Goal: Task Accomplishment & Management: Manage account settings

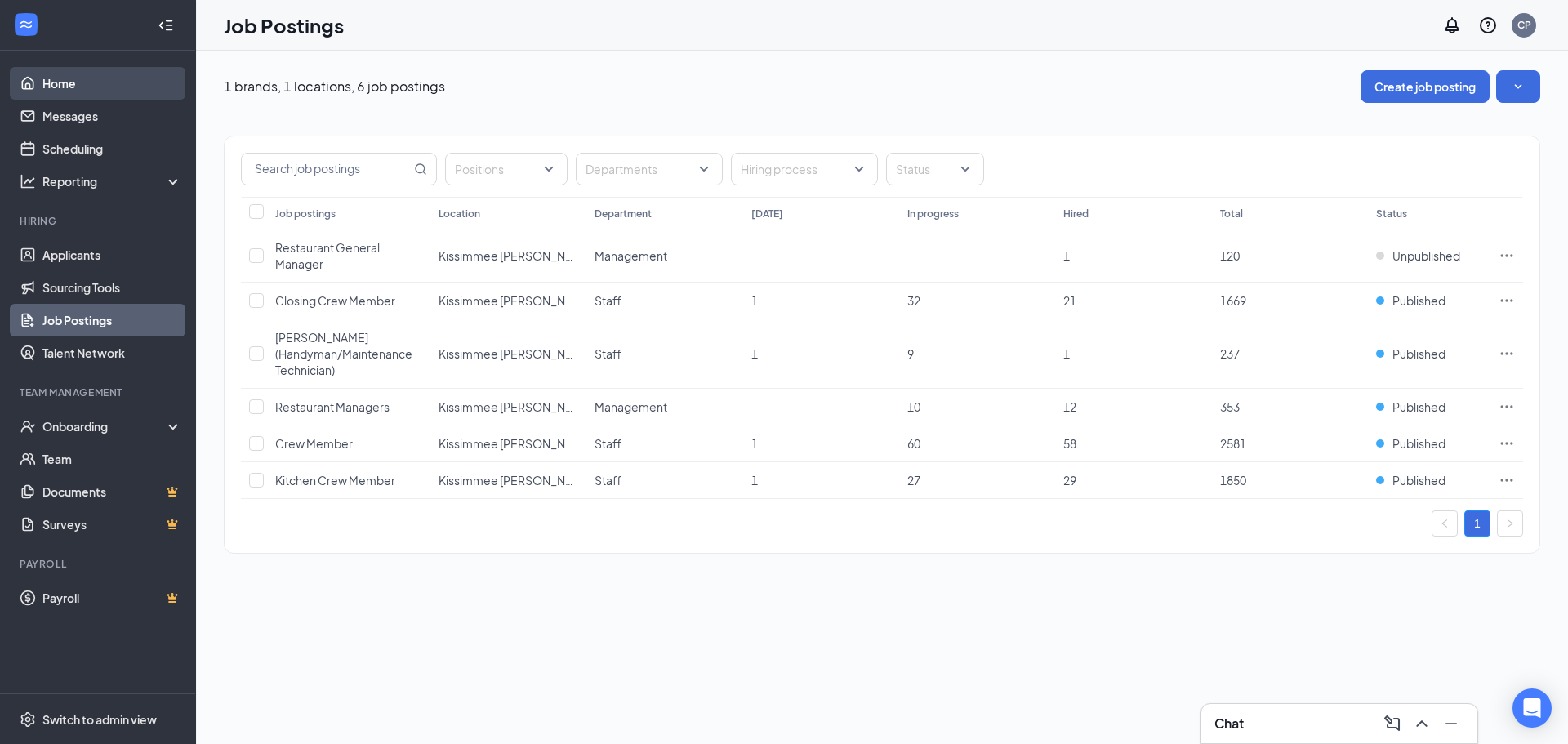
click at [70, 79] on link "Home" at bounding box center [112, 83] width 140 height 33
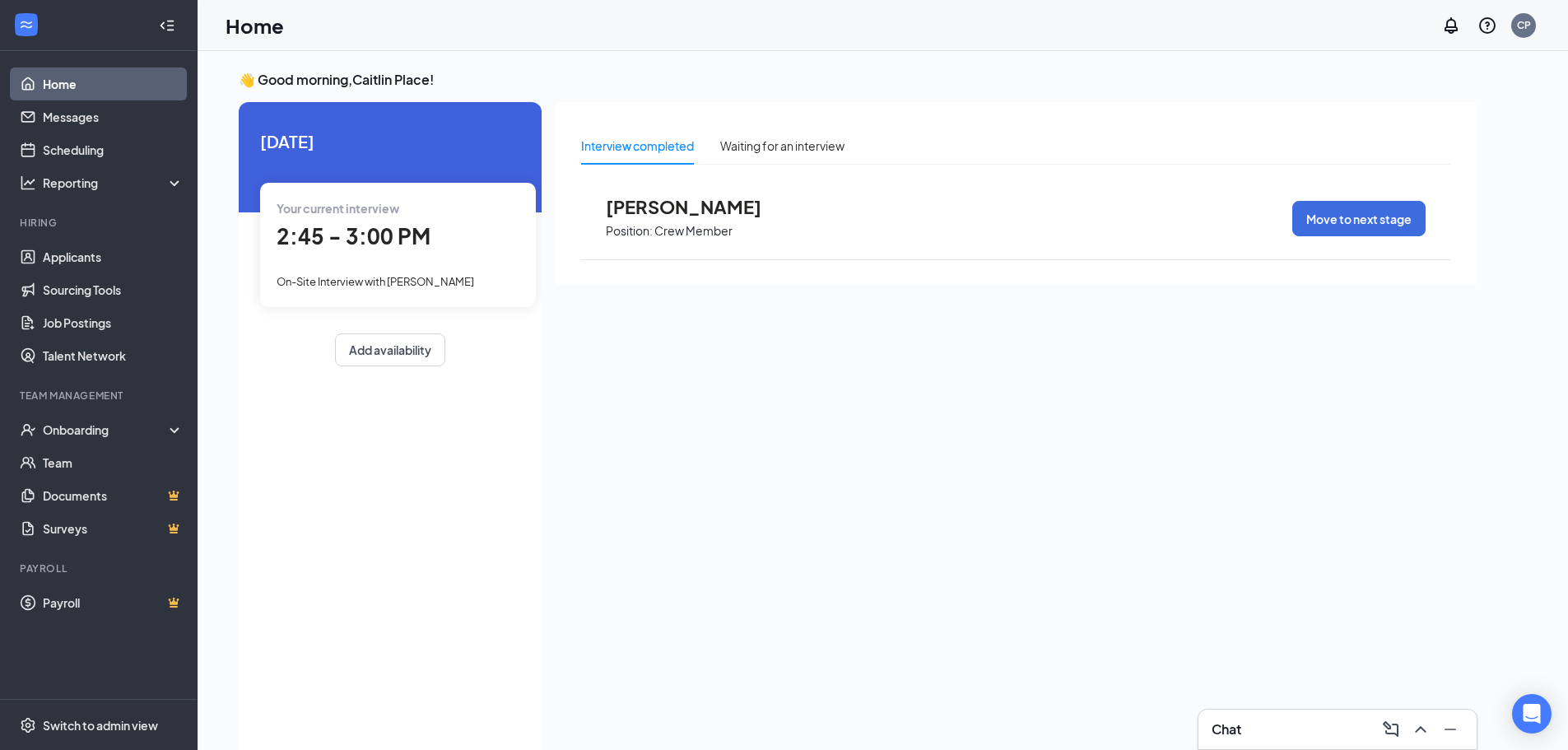
click at [312, 229] on span "2:45 - 3:00 PM" at bounding box center [354, 236] width 154 height 27
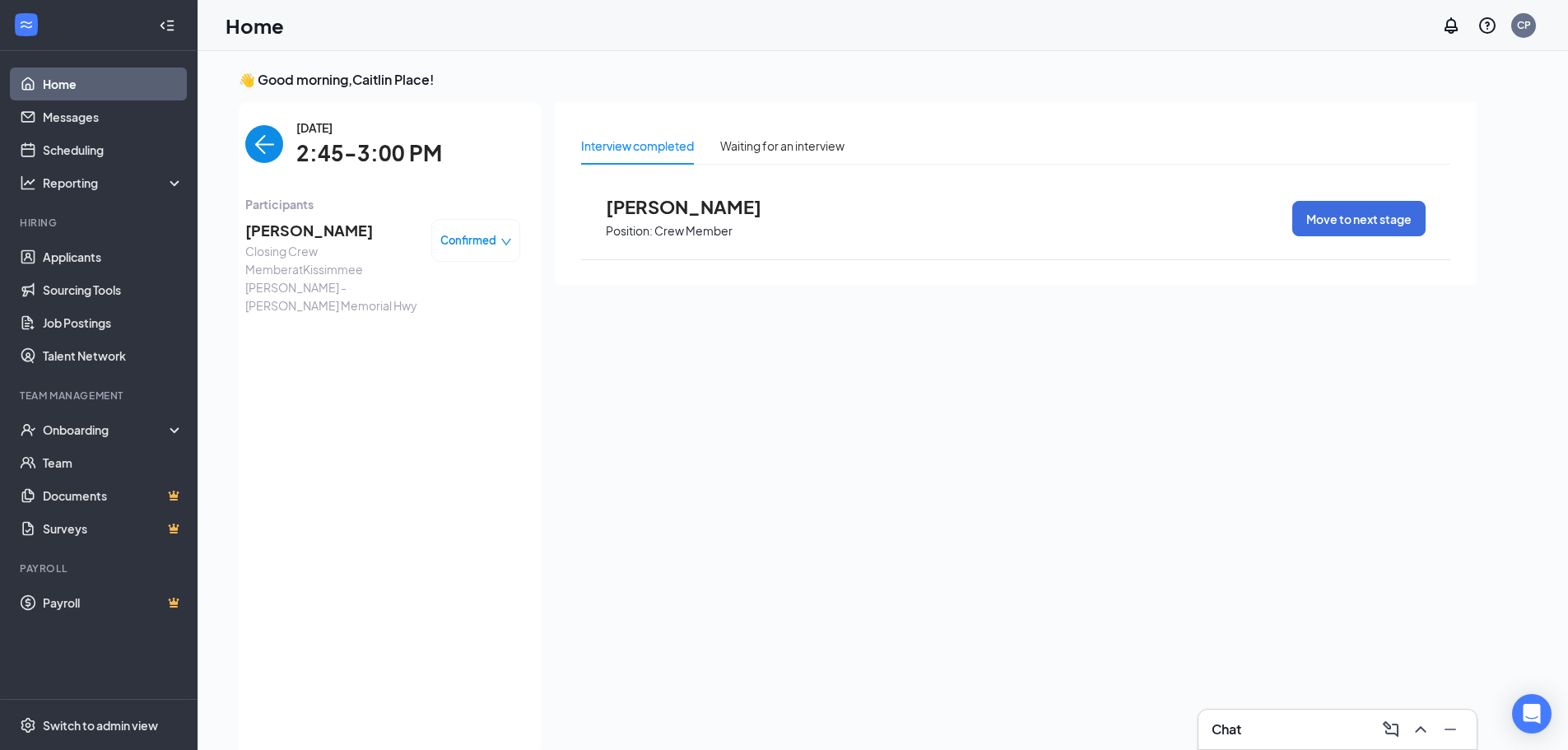
scroll to position [7, 0]
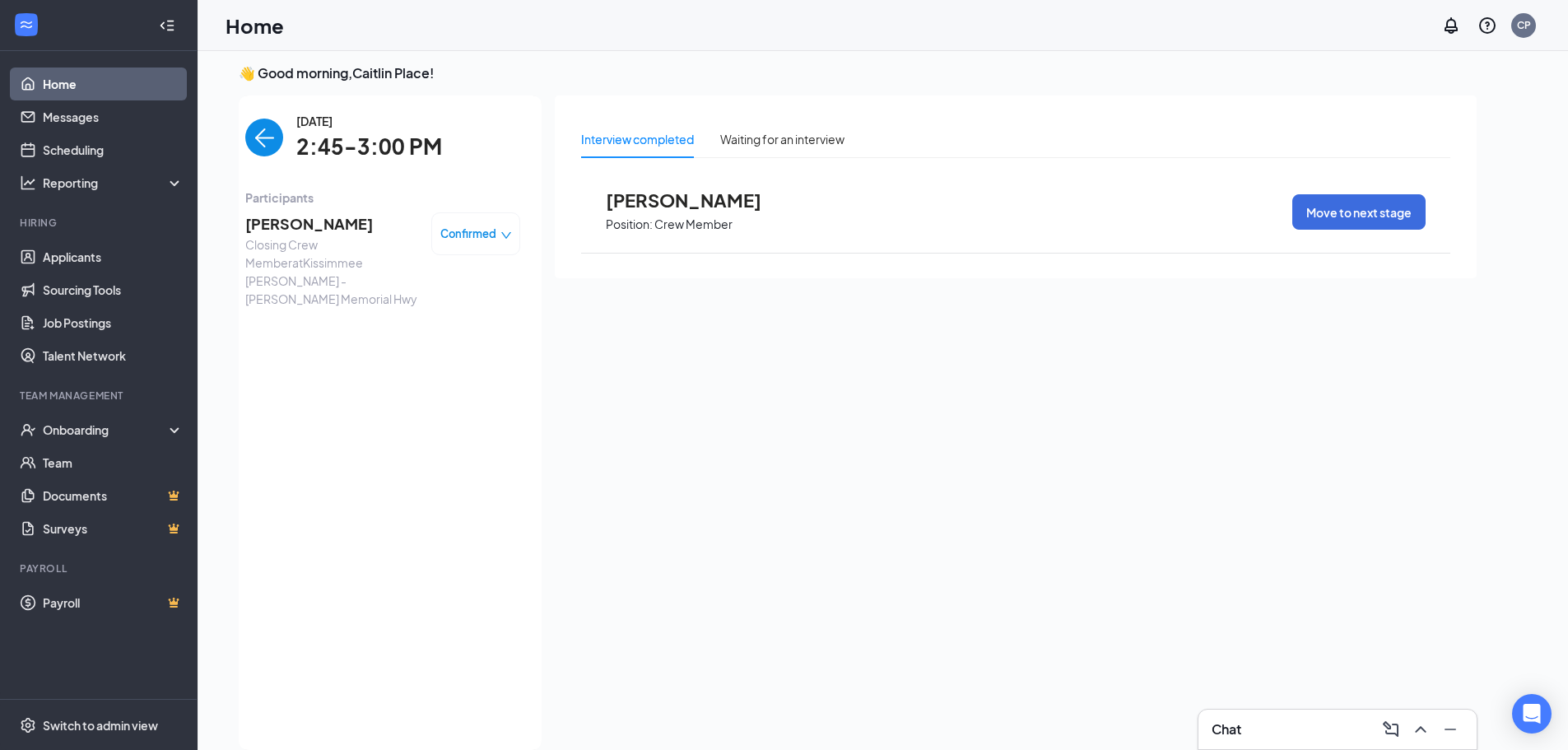
click at [303, 218] on span "[PERSON_NAME]" at bounding box center [332, 224] width 173 height 23
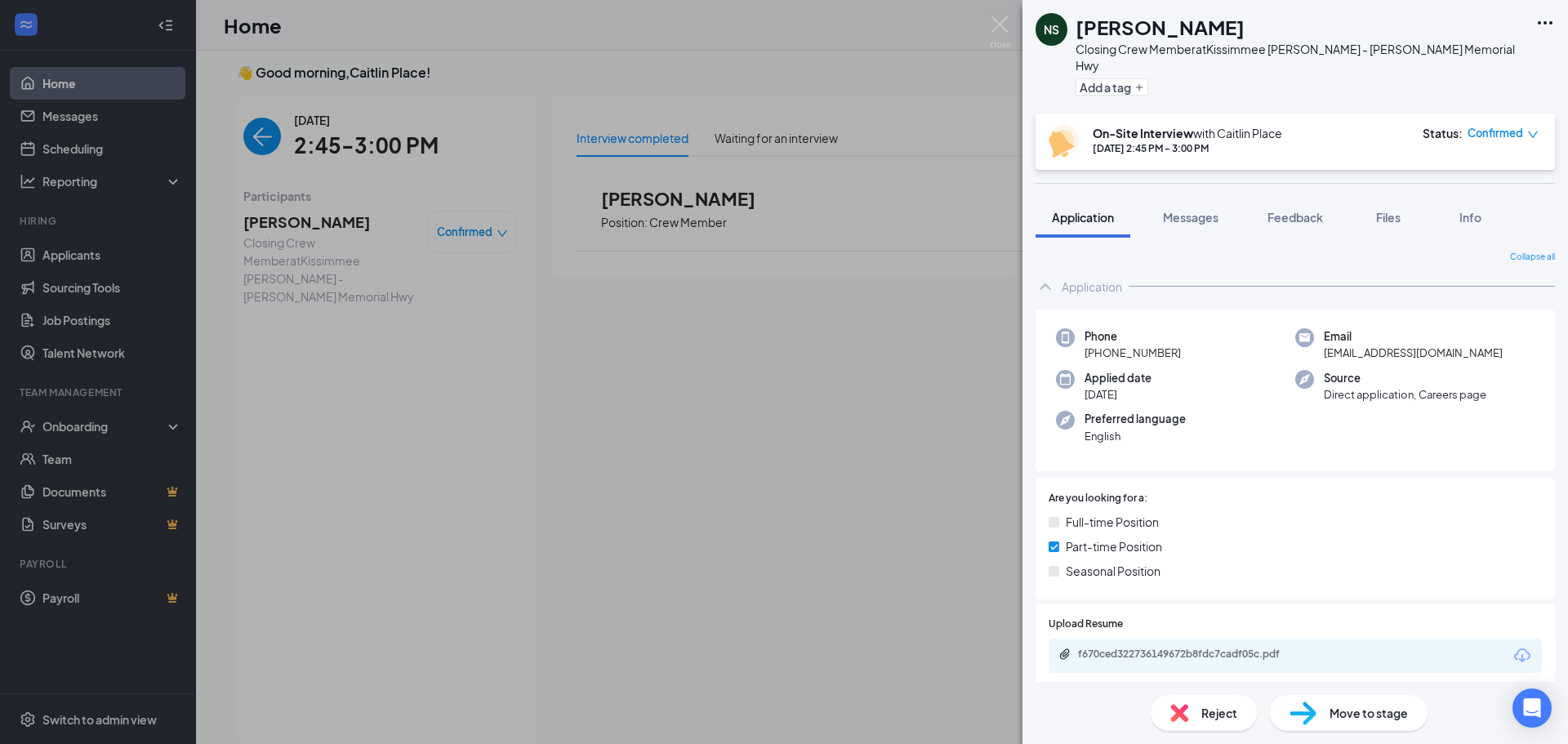
click at [1512, 125] on span "Confirmed" at bounding box center [1495, 133] width 56 height 16
click at [1485, 219] on span "Mark as no-show" at bounding box center [1458, 220] width 91 height 18
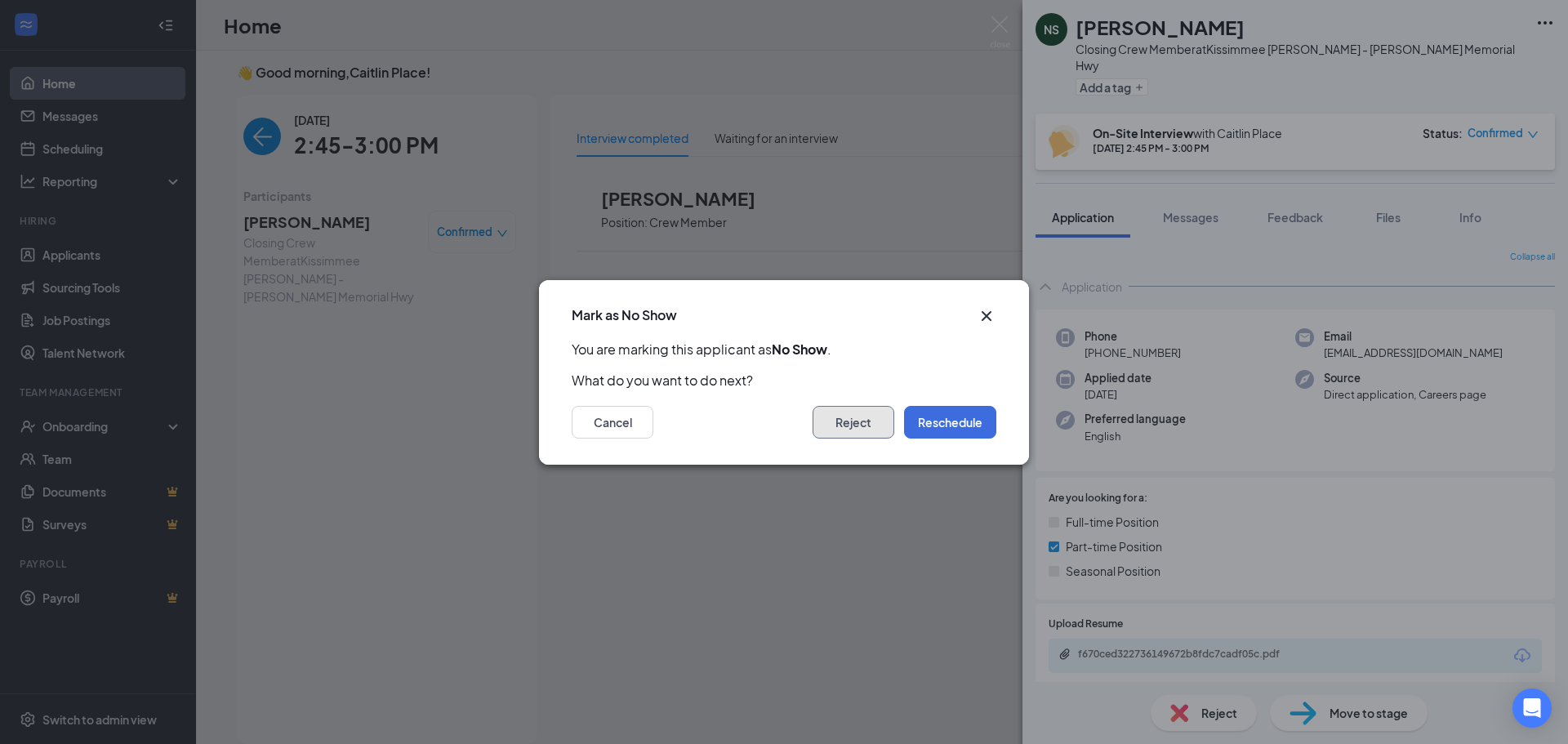
click at [866, 422] on button "Reject" at bounding box center [854, 422] width 82 height 33
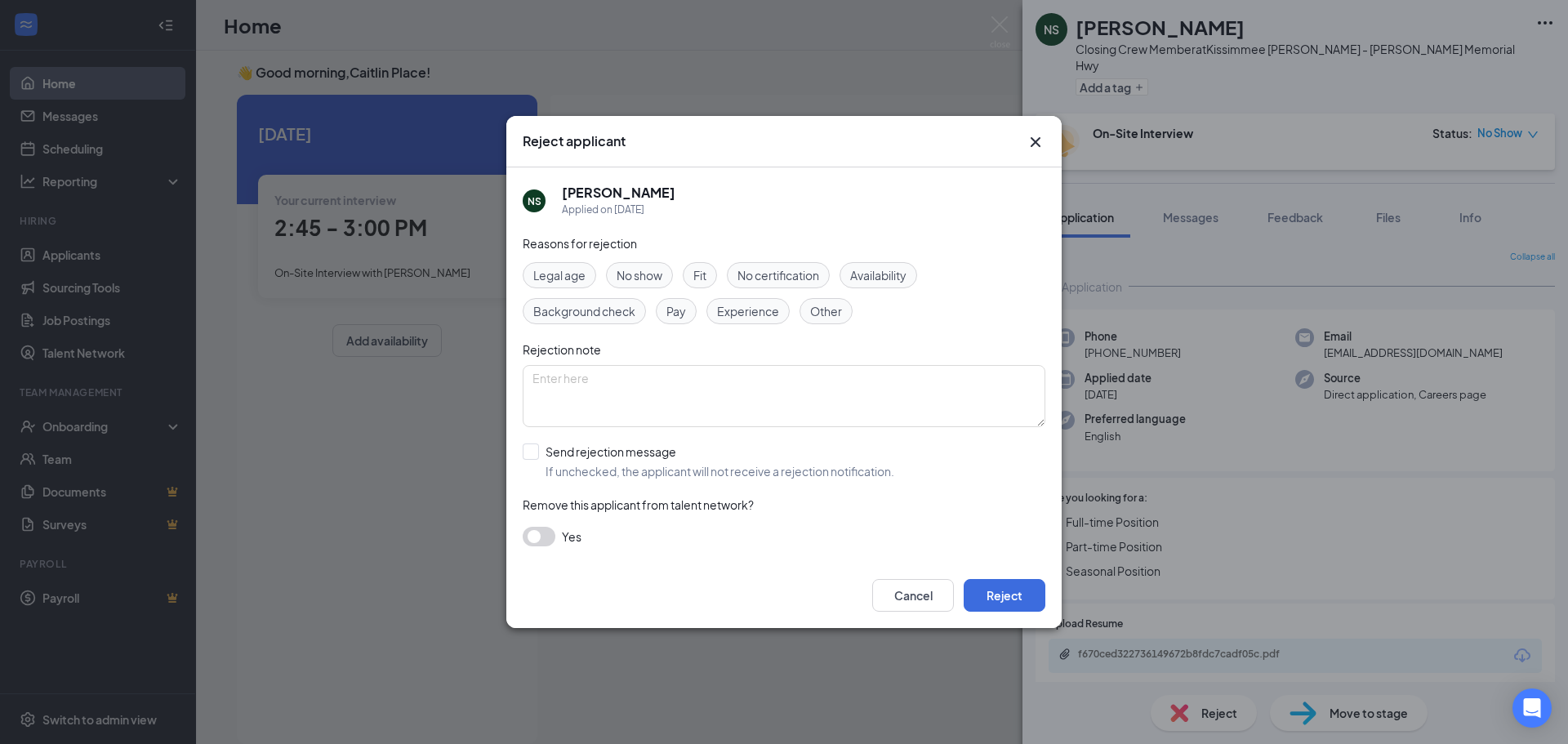
click at [647, 270] on span "No show" at bounding box center [640, 276] width 46 height 18
click at [590, 455] on input "Send rejection message If unchecked, the applicant will not receive a rejection…" at bounding box center [708, 461] width 371 height 36
checkbox input "true"
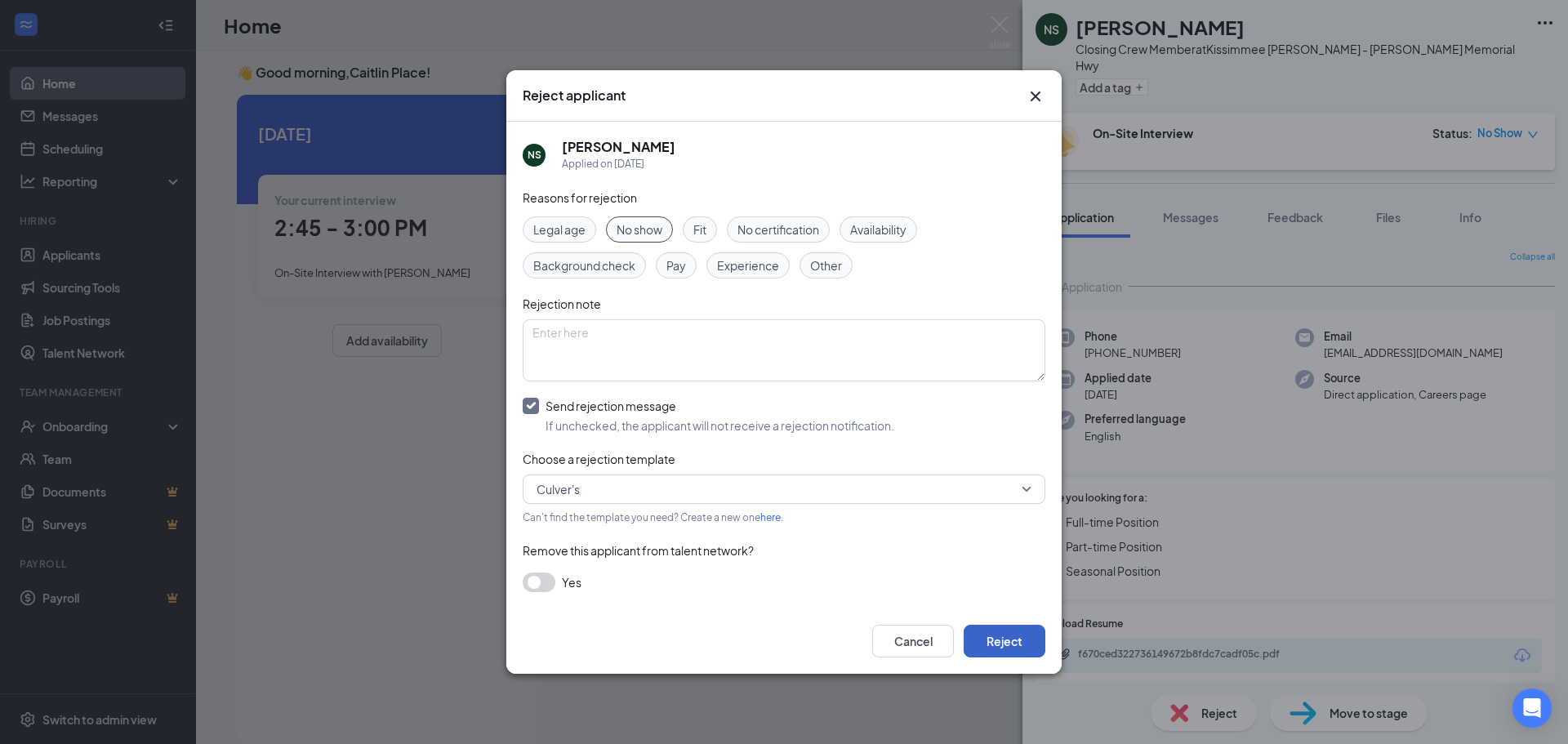
click at [1024, 633] on button "Reject" at bounding box center [1004, 641] width 82 height 33
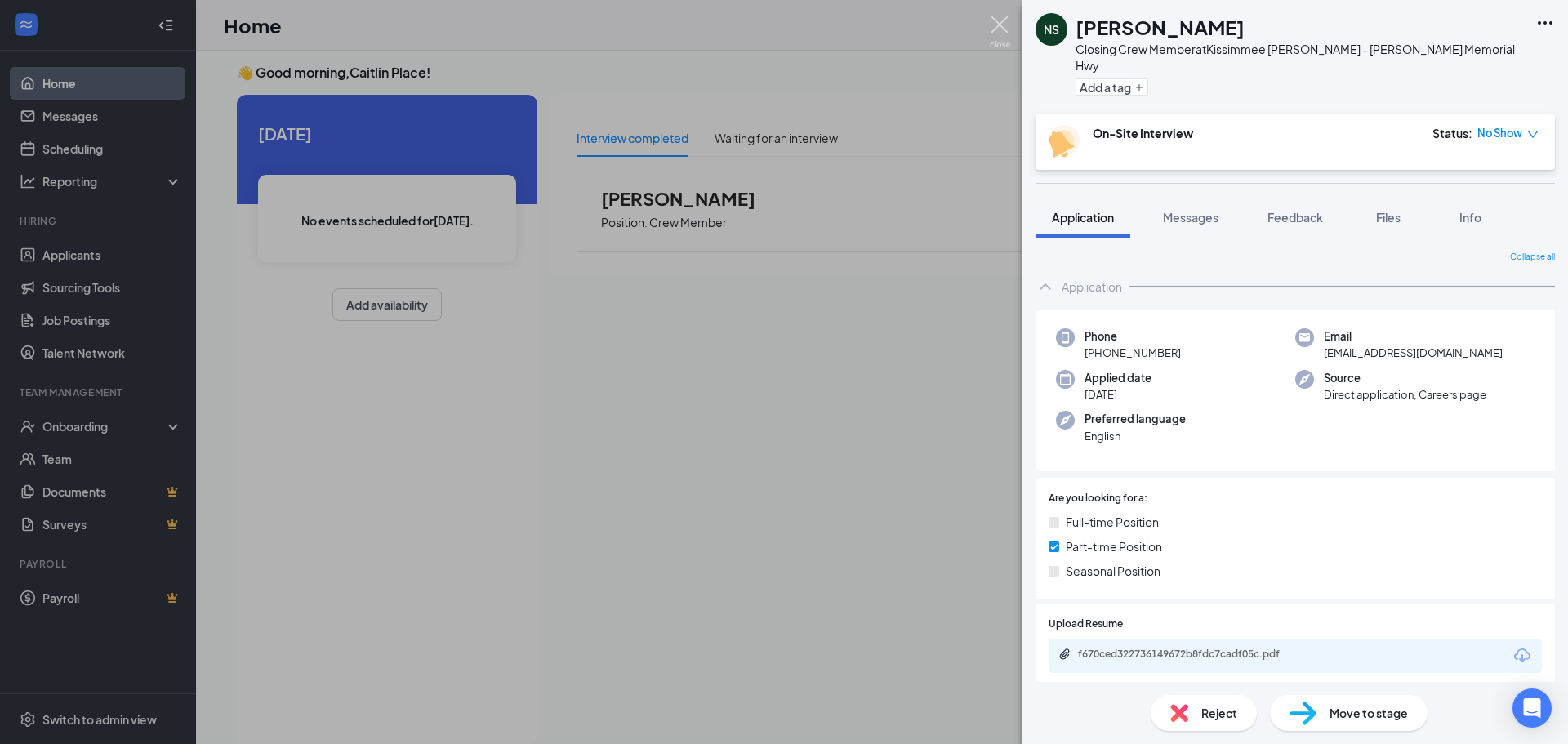
click at [1004, 22] on img at bounding box center [1000, 32] width 20 height 32
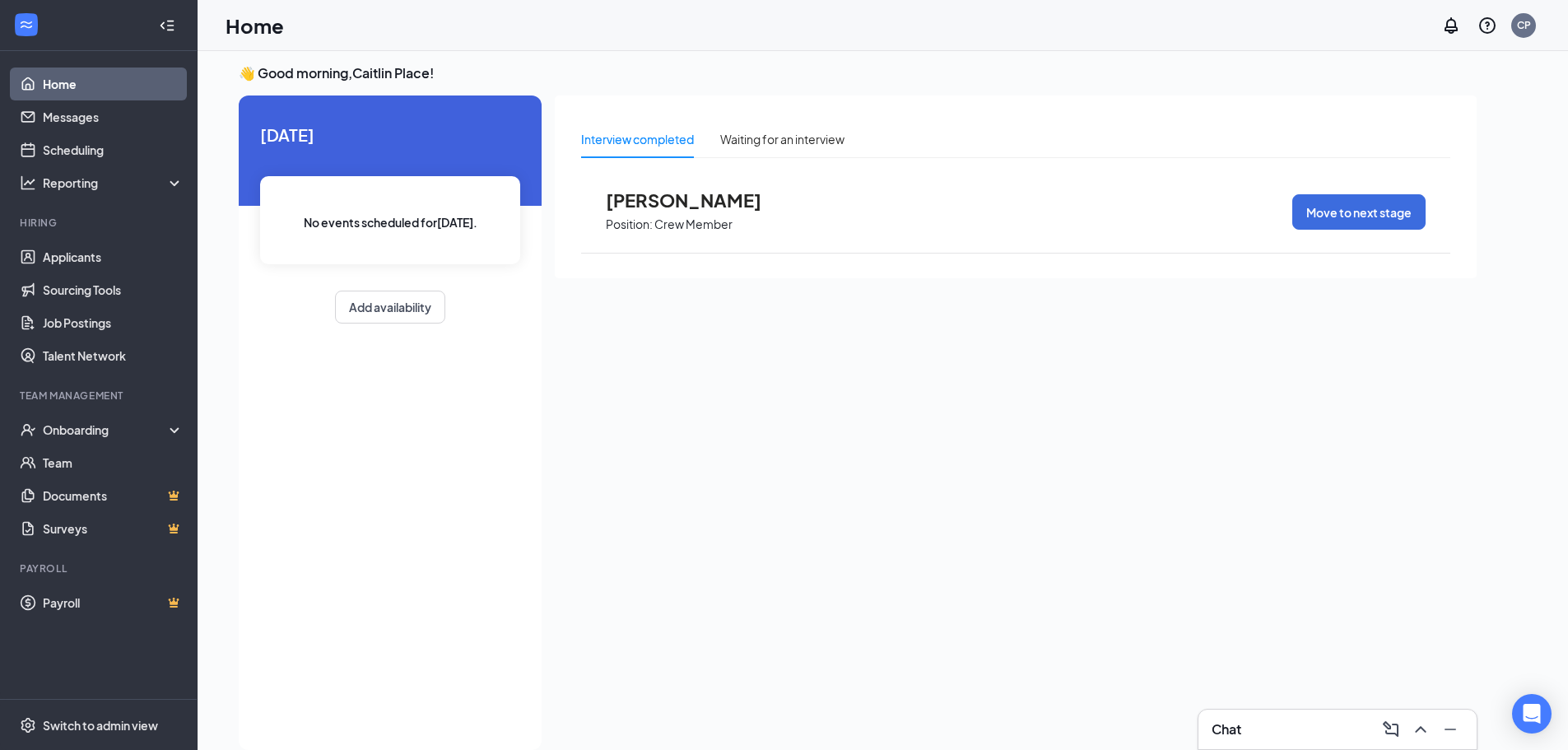
scroll to position [0, 153]
